Goal: Download file/media

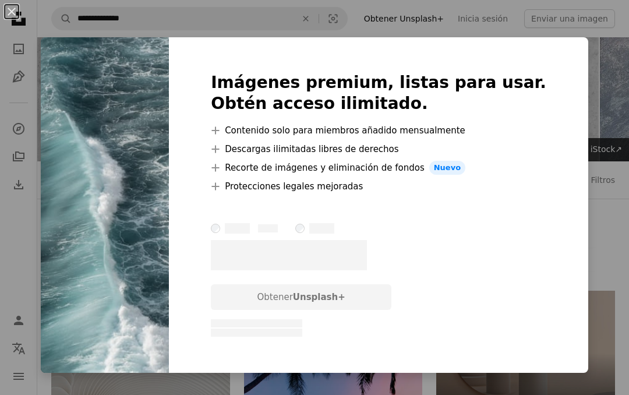
scroll to position [521, 0]
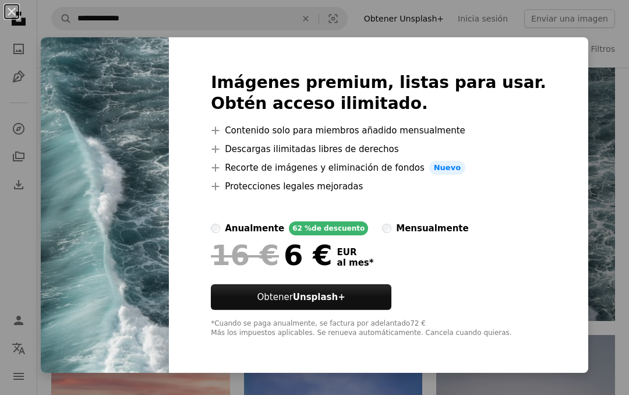
click at [10, 12] on button "An X shape" at bounding box center [12, 12] width 14 height 14
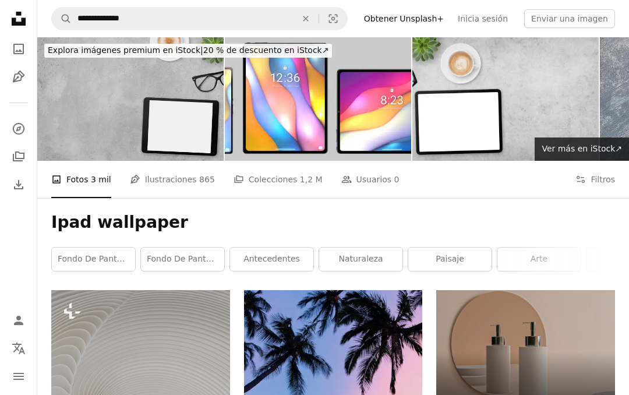
scroll to position [0, 0]
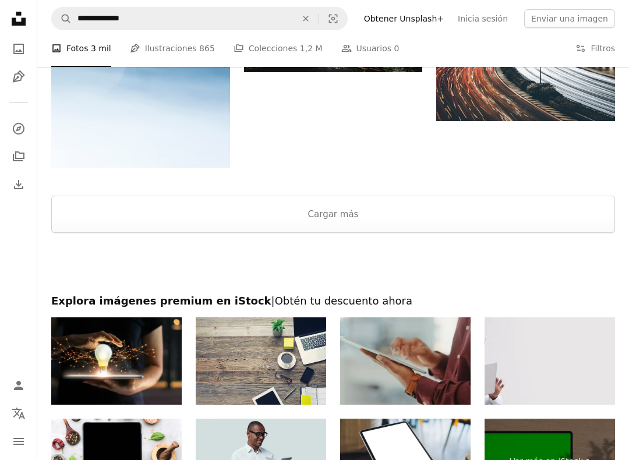
click at [96, 232] on button "Cargar más" at bounding box center [333, 214] width 564 height 37
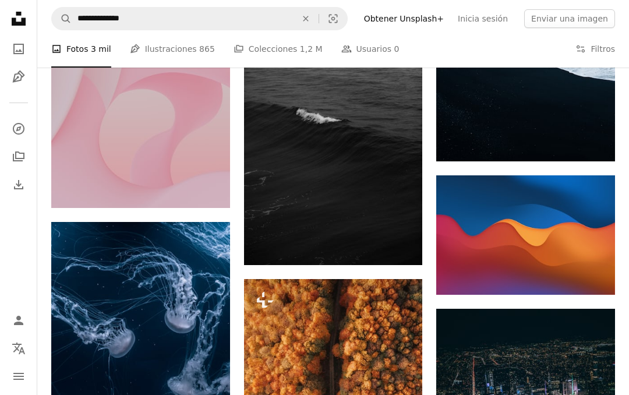
scroll to position [3785, 0]
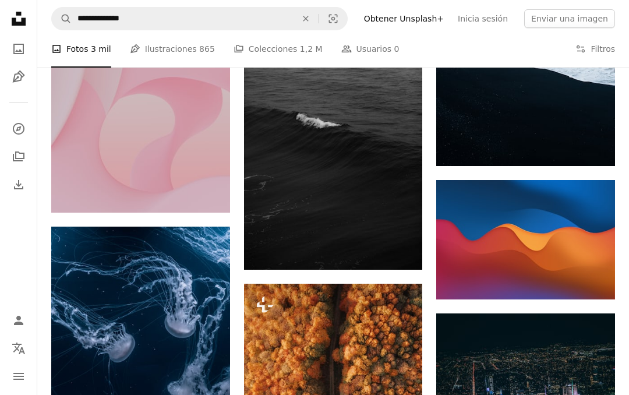
click at [513, 235] on img at bounding box center [525, 239] width 179 height 119
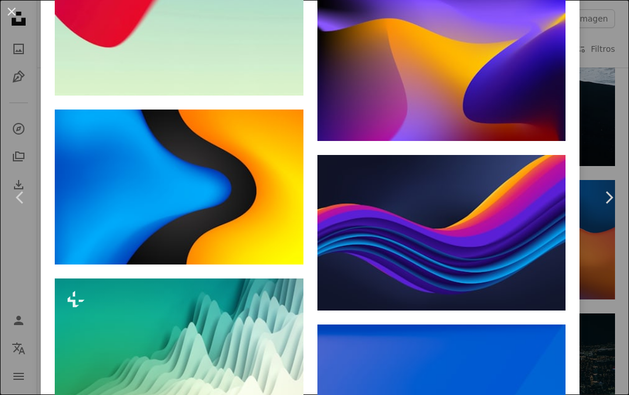
scroll to position [2372, 0]
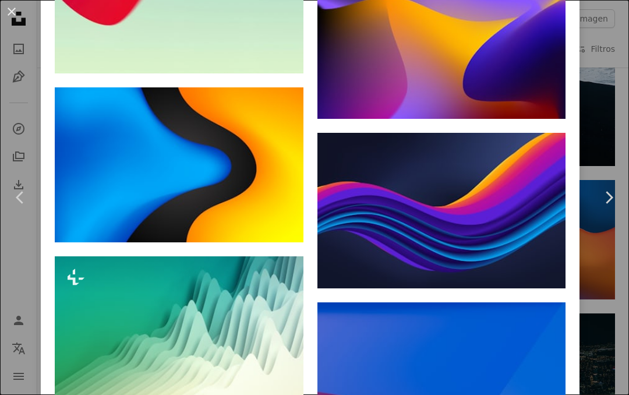
click at [280, 225] on icon "Arrow pointing down" at bounding box center [280, 221] width 9 height 14
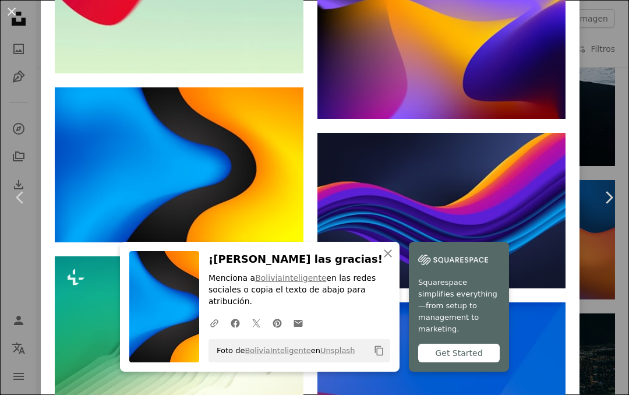
click at [393, 258] on icon "An X shape" at bounding box center [388, 253] width 14 height 14
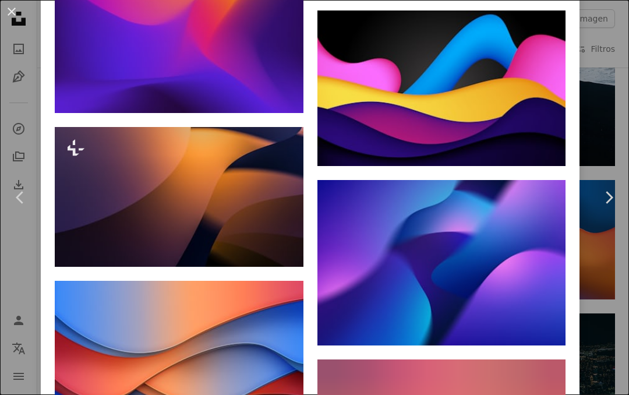
scroll to position [6296, 0]
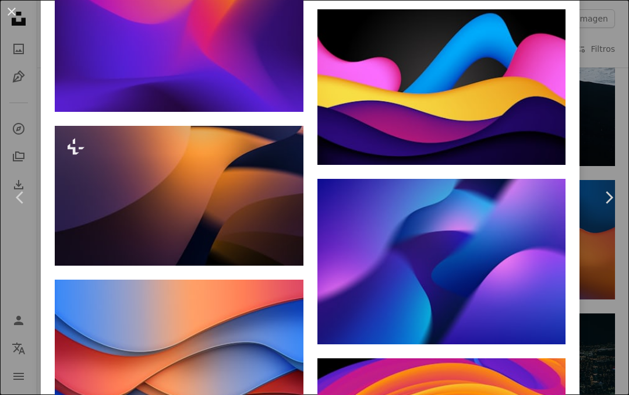
click at [547, 150] on icon "Arrow pointing down" at bounding box center [542, 143] width 9 height 14
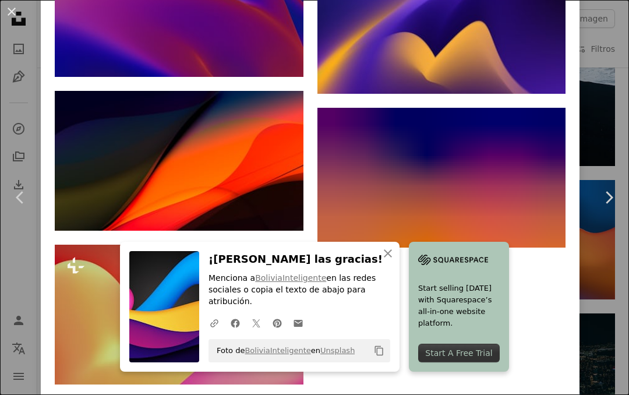
scroll to position [8506, 0]
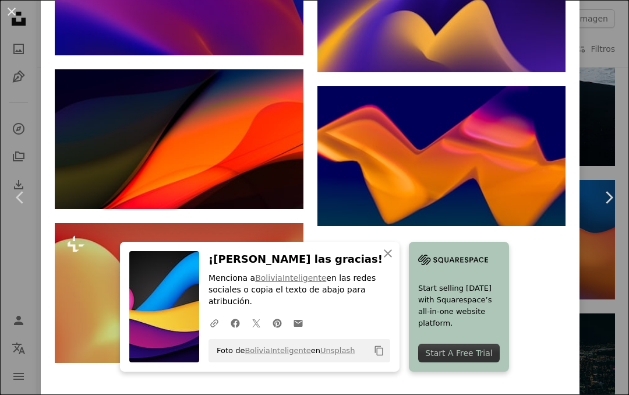
click at [392, 251] on icon "An X shape" at bounding box center [388, 253] width 14 height 14
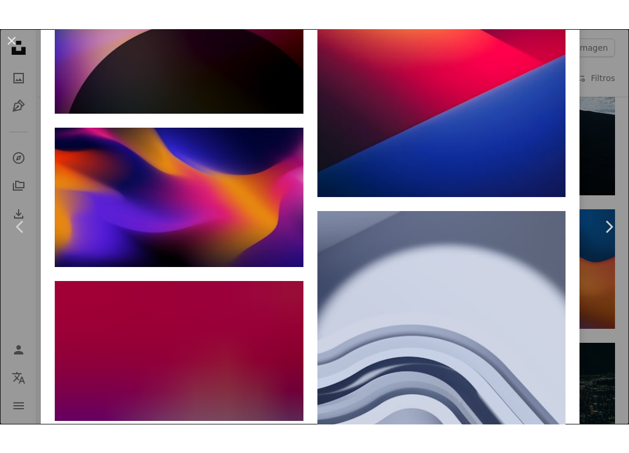
scroll to position [10528, 0]
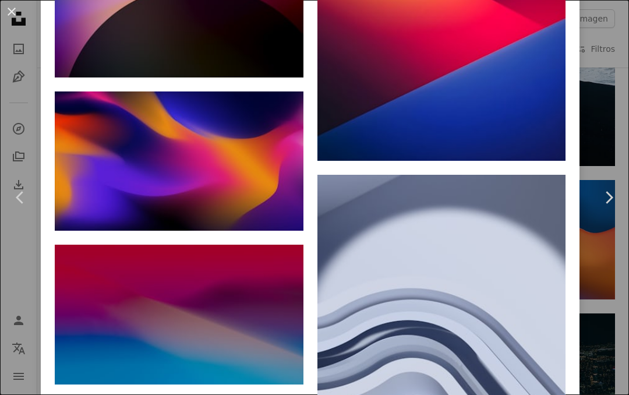
click at [5, 9] on button "An X shape" at bounding box center [12, 12] width 14 height 14
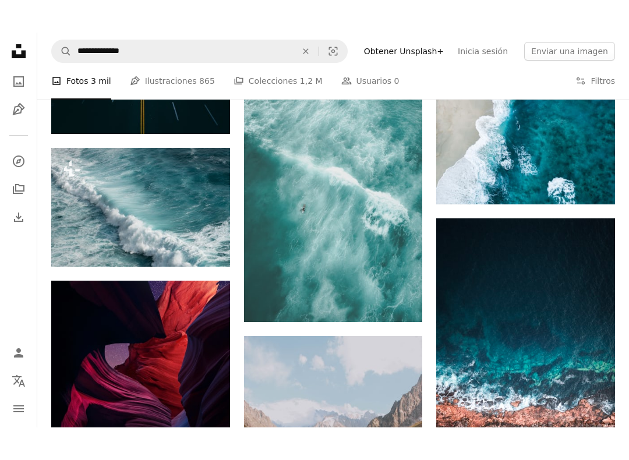
scroll to position [5423, 0]
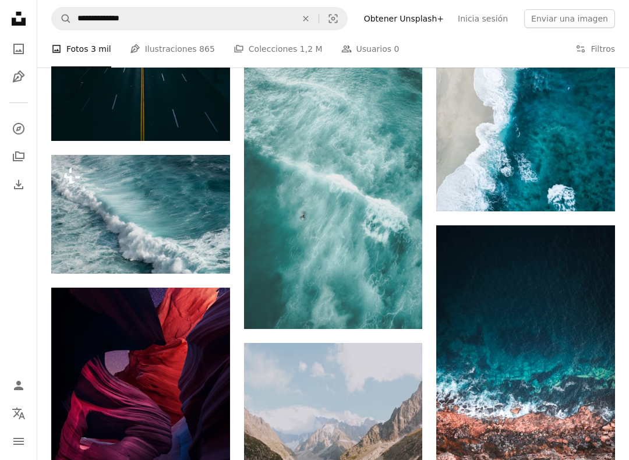
click at [108, 237] on img at bounding box center [140, 214] width 179 height 119
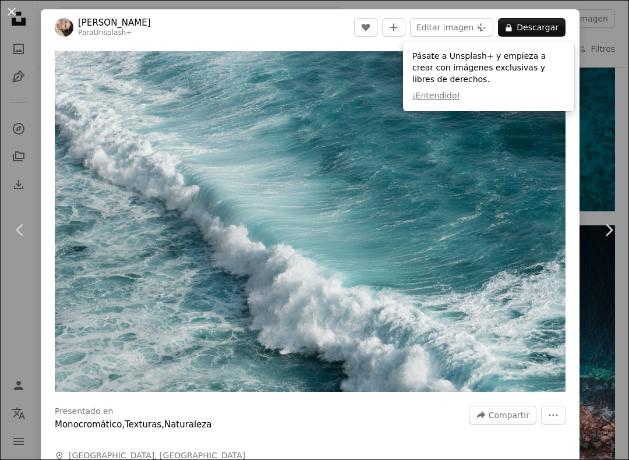
click at [127, 284] on img "Ampliar en esta imagen" at bounding box center [310, 221] width 511 height 341
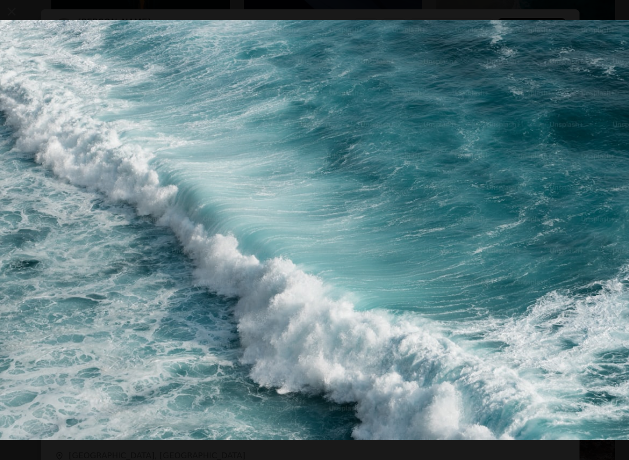
click at [109, 279] on img "Reducir el zoom en esta imagen" at bounding box center [314, 230] width 630 height 420
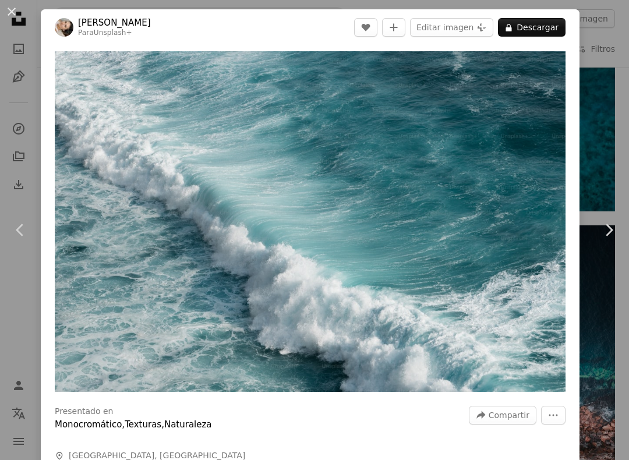
click at [122, 287] on img "Ampliar en esta imagen" at bounding box center [310, 221] width 511 height 341
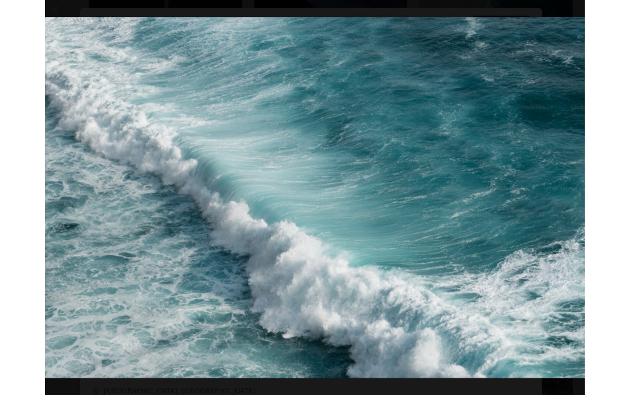
scroll to position [5456, 0]
